Goal: Obtain resource: Obtain resource

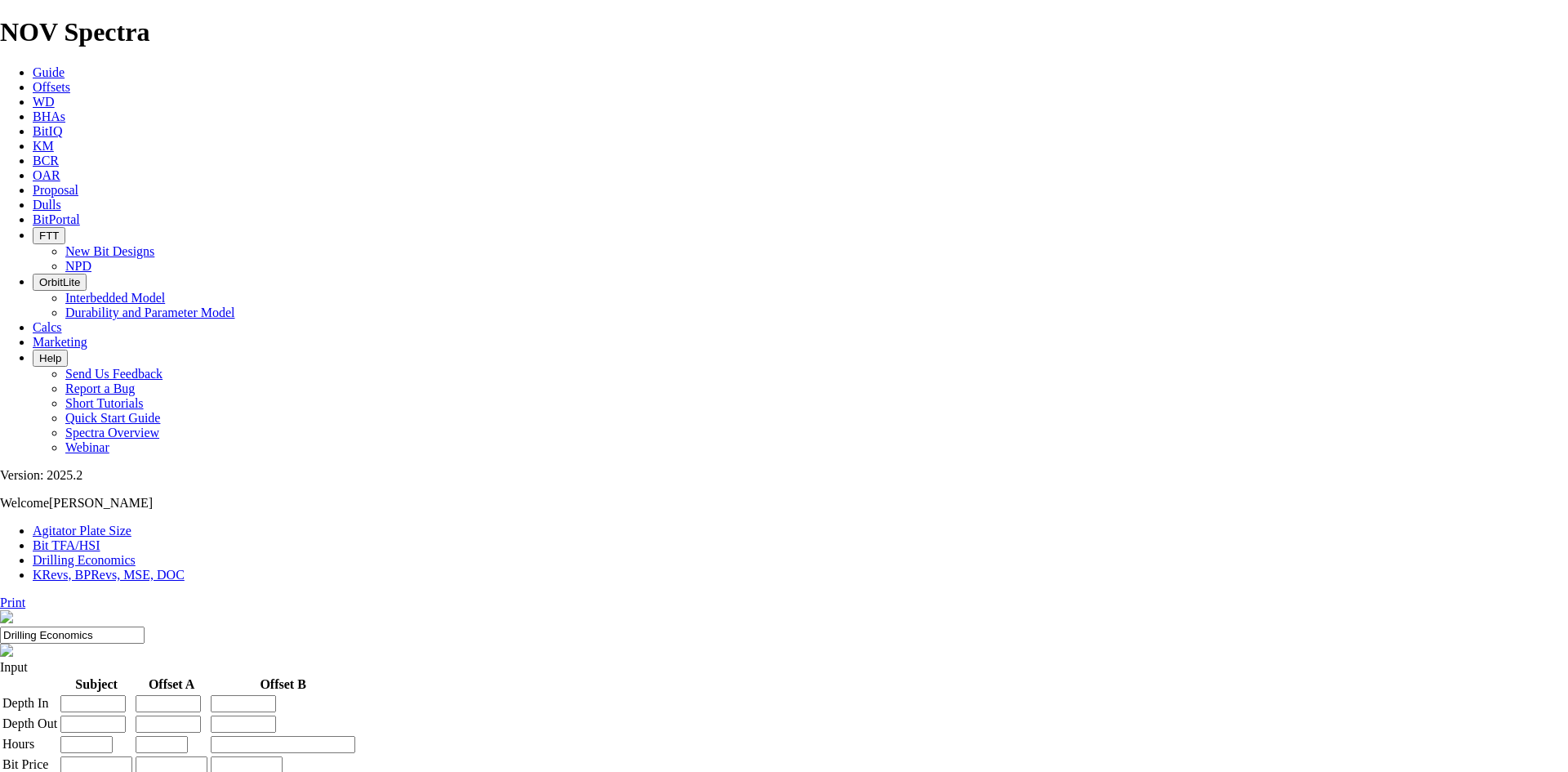
click at [70, 80] on span "Offsets" at bounding box center [51, 87] width 37 height 14
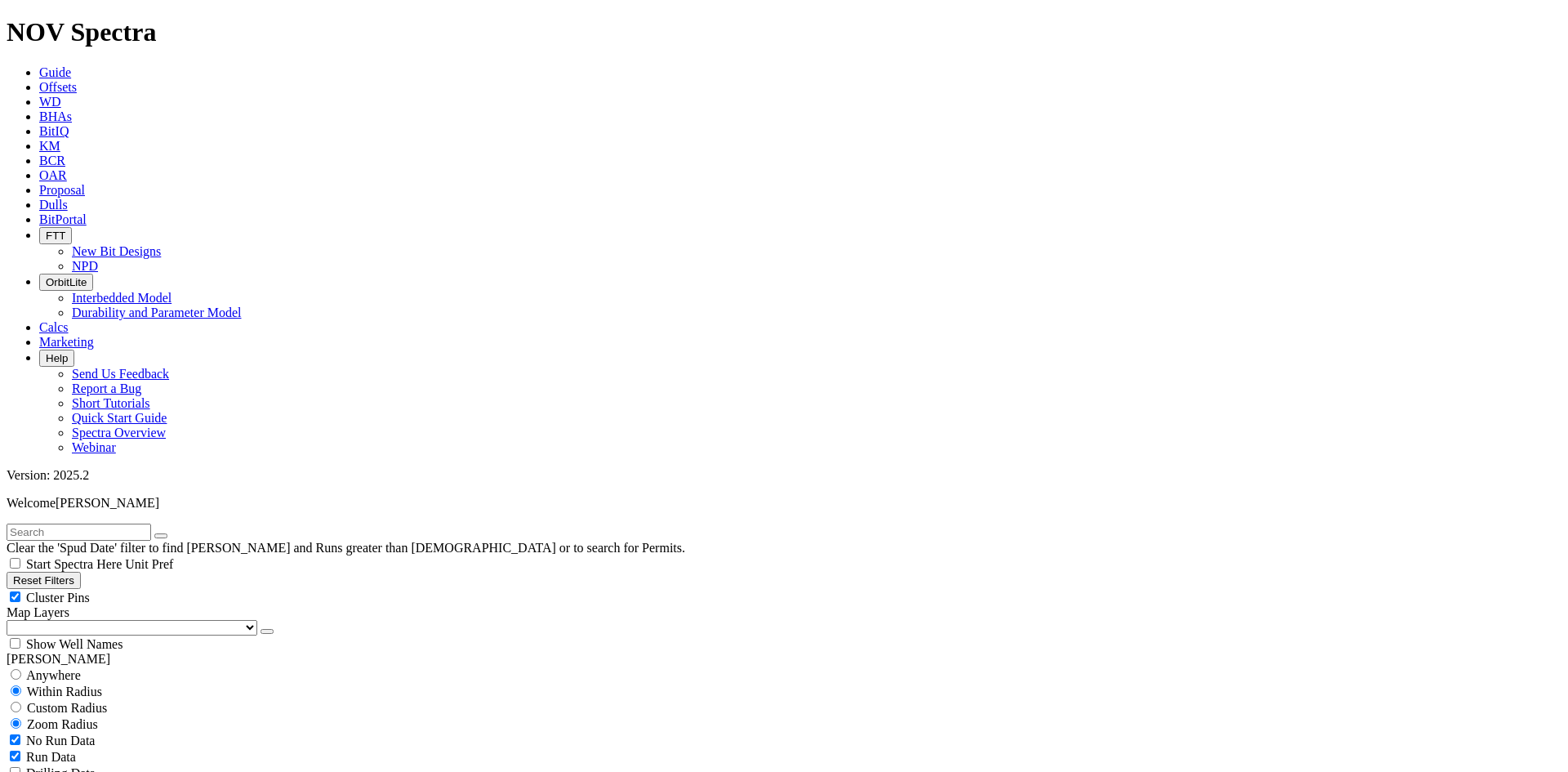
scroll to position [163, 0]
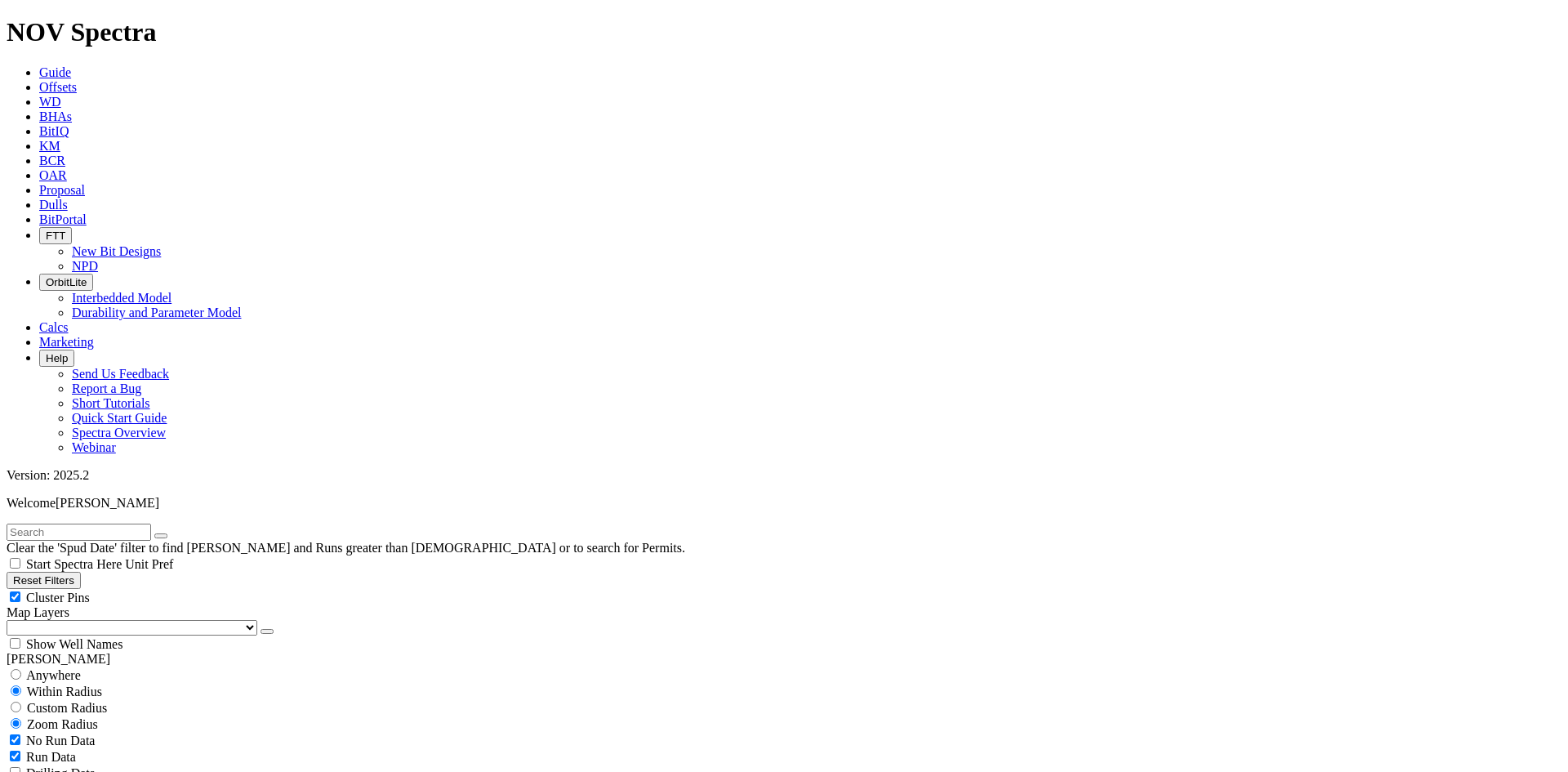
select select "7.875"
checkbox input "false"
select select "? number:7.875 ?"
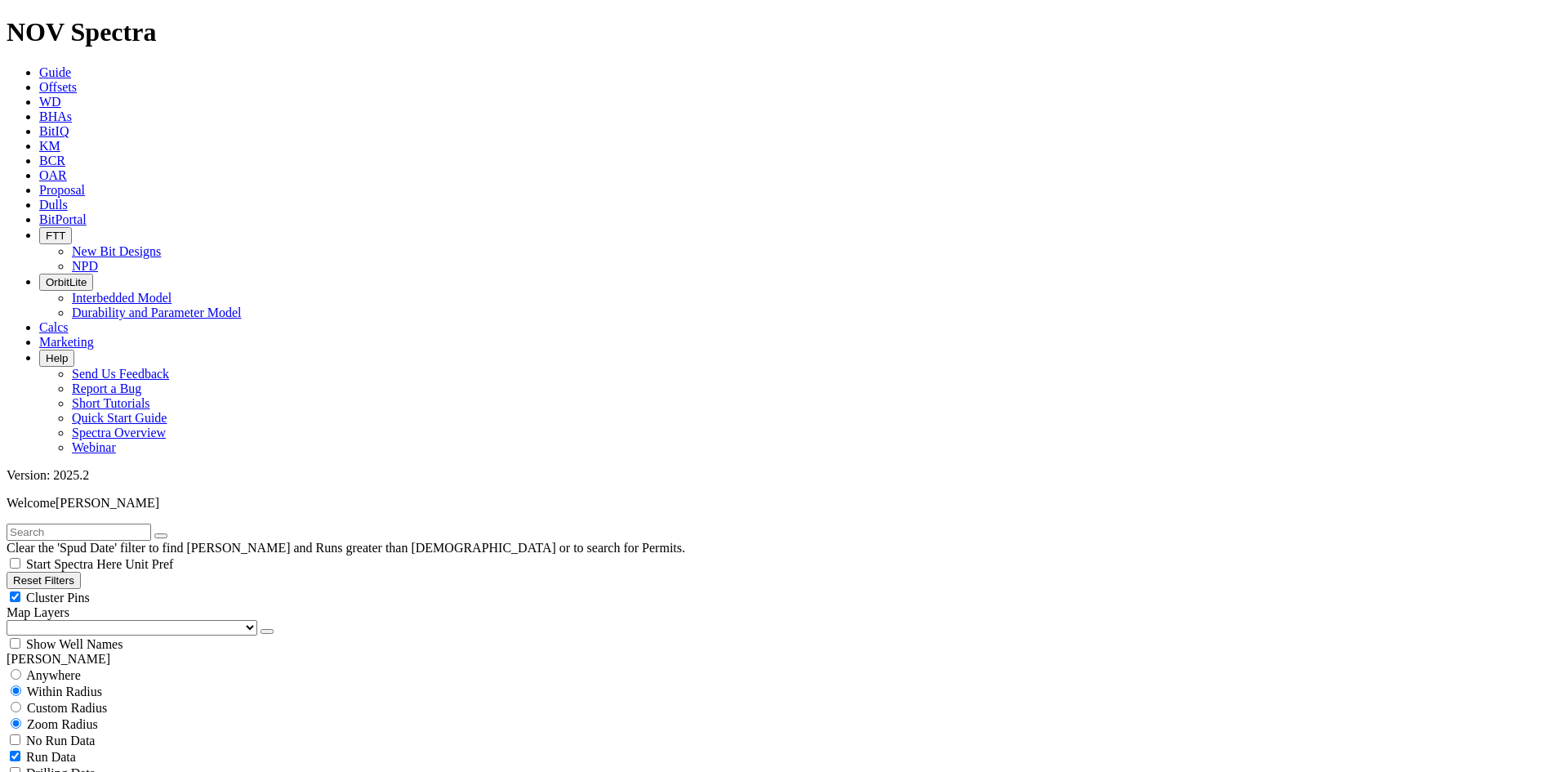
type input "20000"
